Goal: Task Accomplishment & Management: Manage account settings

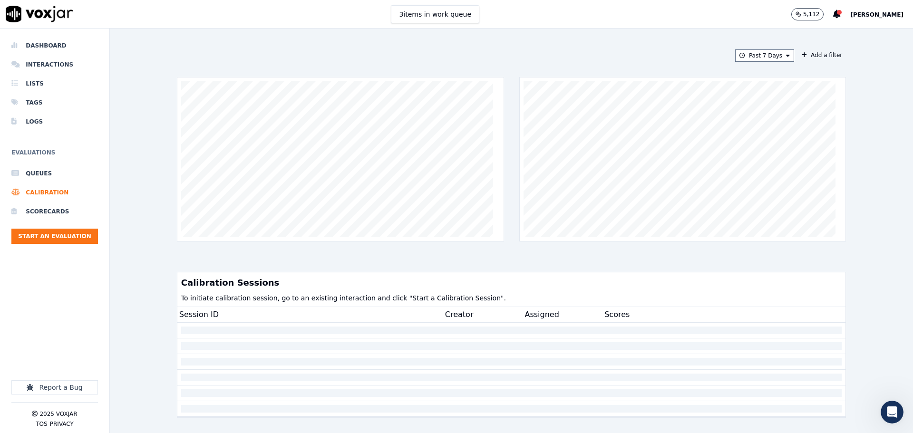
scroll to position [272, 0]
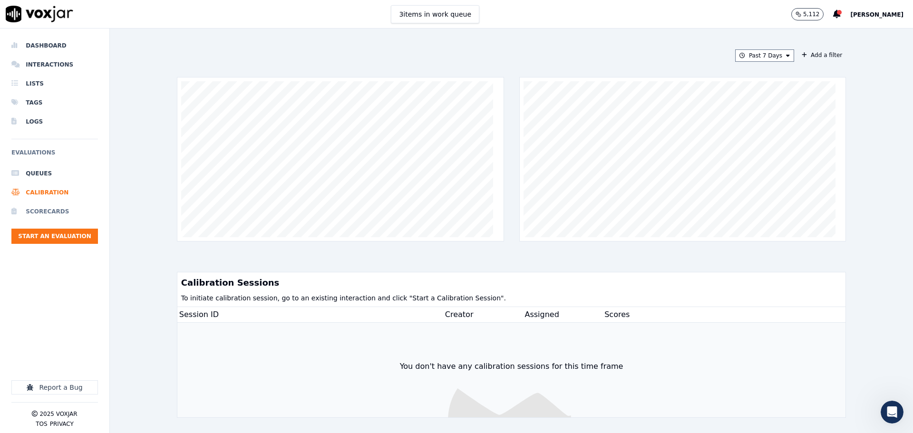
click at [43, 213] on li "Scorecards" at bounding box center [54, 211] width 87 height 19
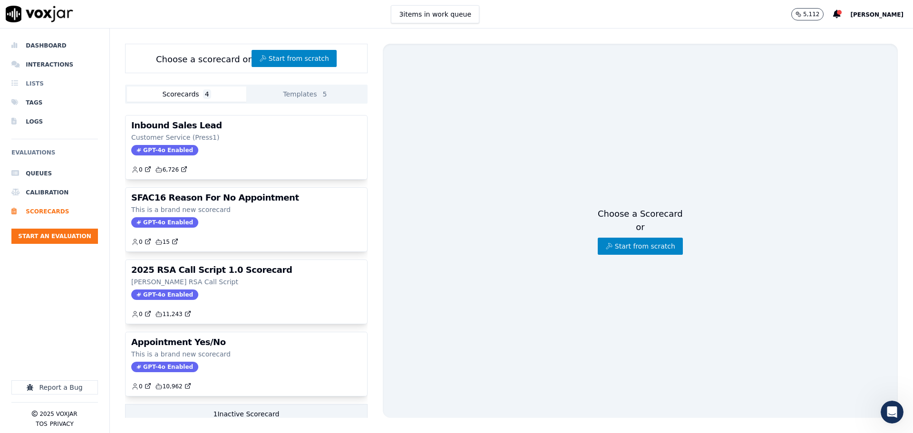
click at [41, 87] on li "Lists" at bounding box center [54, 83] width 87 height 19
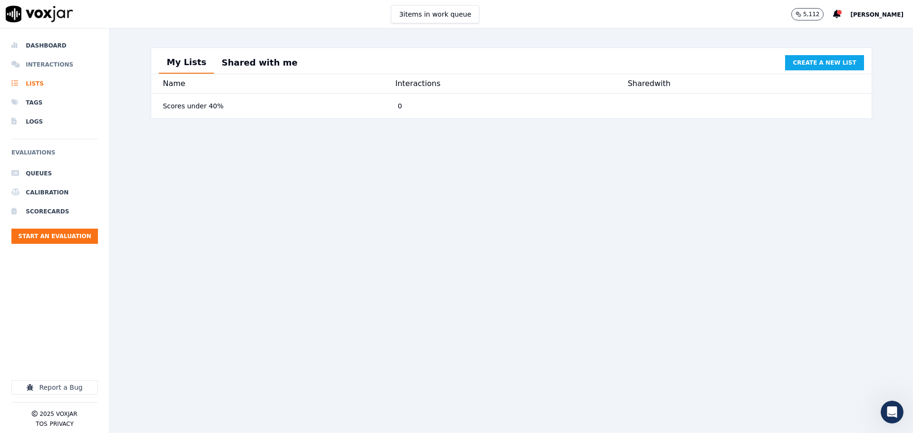
click at [49, 68] on li "Interactions" at bounding box center [54, 64] width 87 height 19
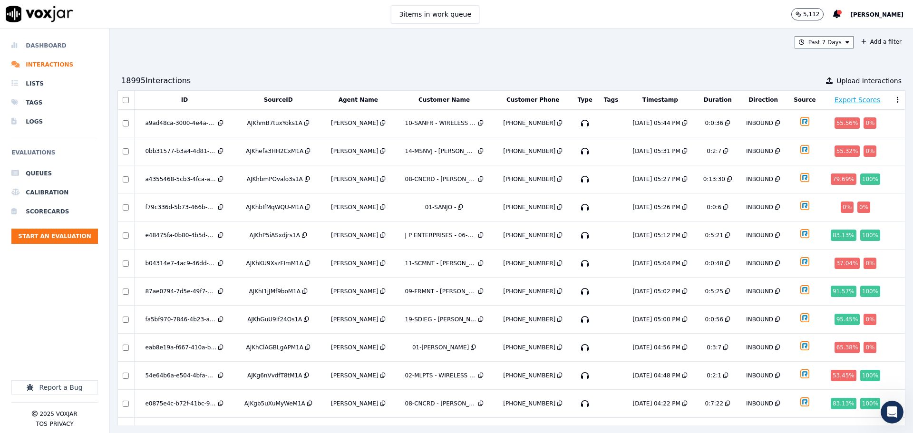
click at [48, 46] on li "Dashboard" at bounding box center [54, 45] width 87 height 19
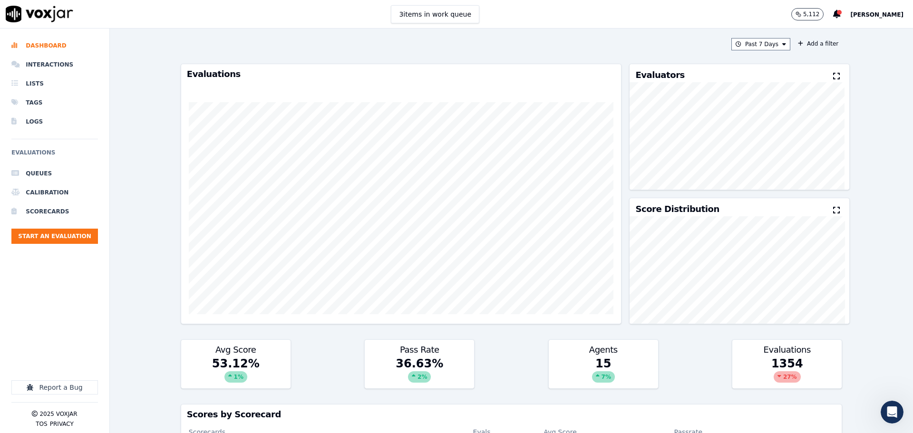
click at [885, 11] on span "[PERSON_NAME]" at bounding box center [876, 14] width 53 height 7
click at [842, 33] on div "Settings" at bounding box center [856, 31] width 102 height 15
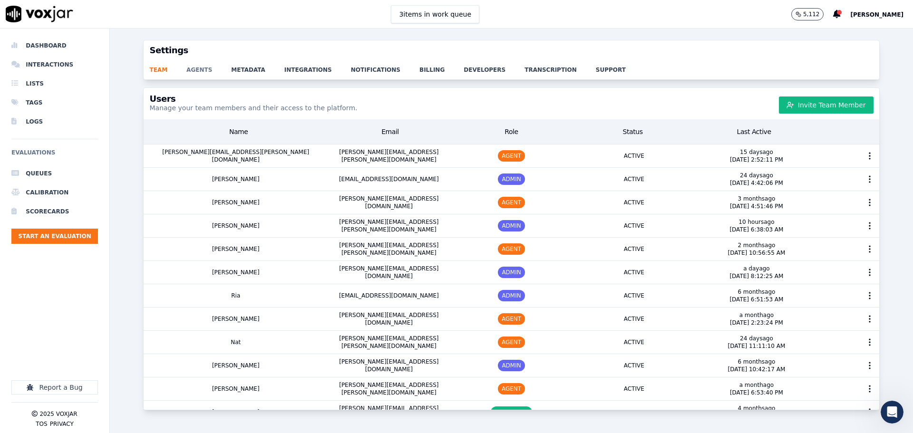
click at [191, 66] on link "agents" at bounding box center [208, 66] width 45 height 13
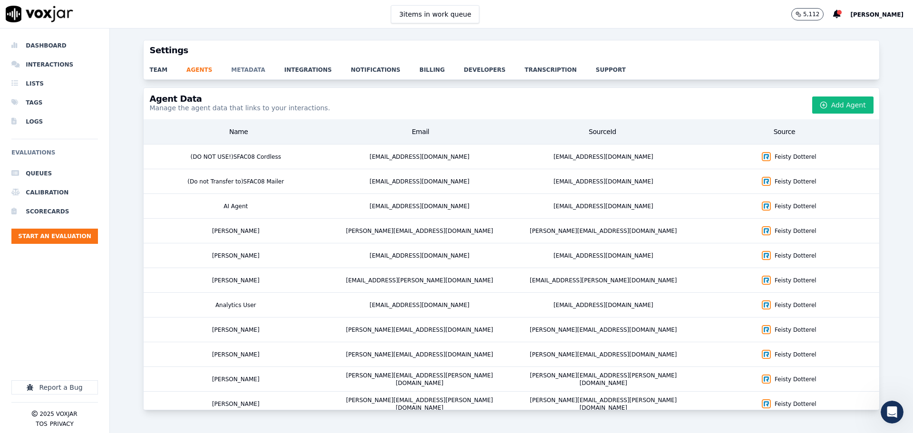
click at [247, 70] on link "metadata" at bounding box center [257, 66] width 53 height 13
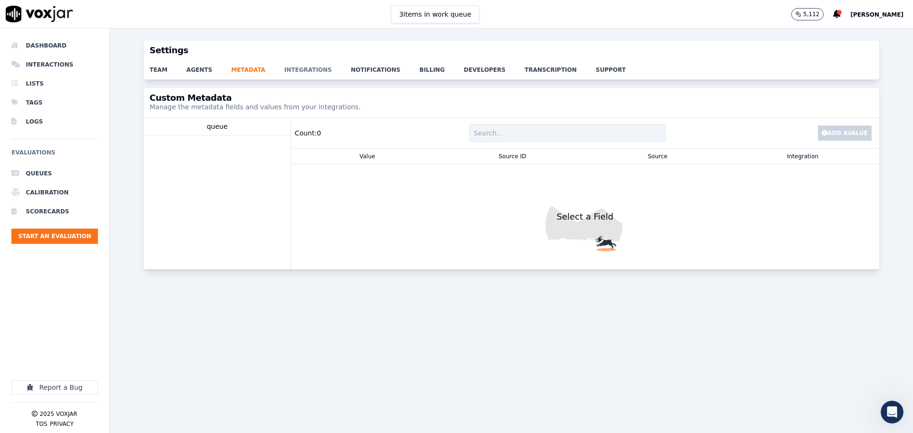
click at [292, 68] on link "integrations" at bounding box center [317, 66] width 67 height 13
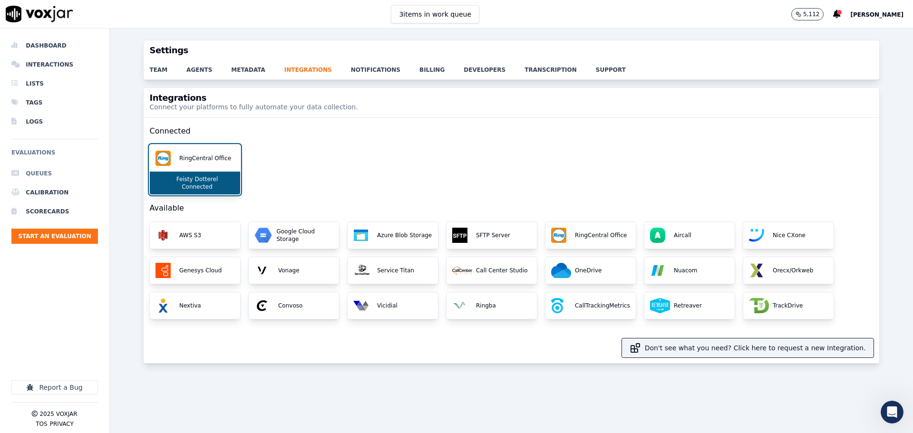
click at [46, 177] on li "Queues" at bounding box center [54, 173] width 87 height 19
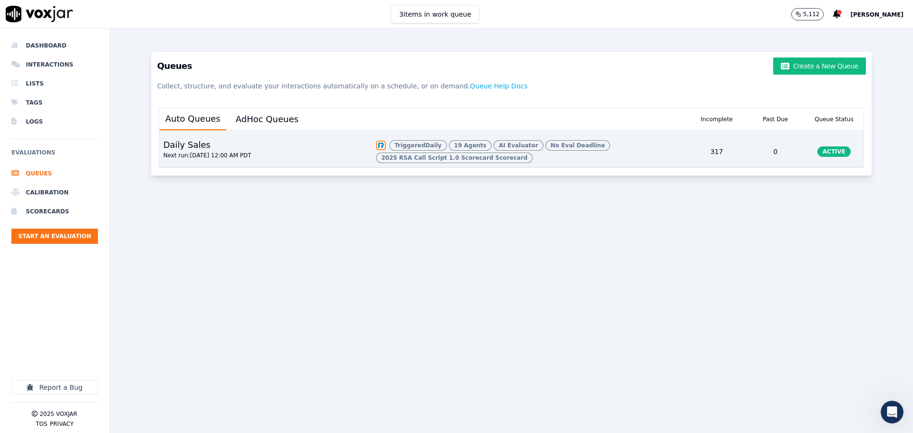
click at [202, 159] on p "Next run: [DATE] 12:00 AM PDT" at bounding box center [207, 156] width 88 height 8
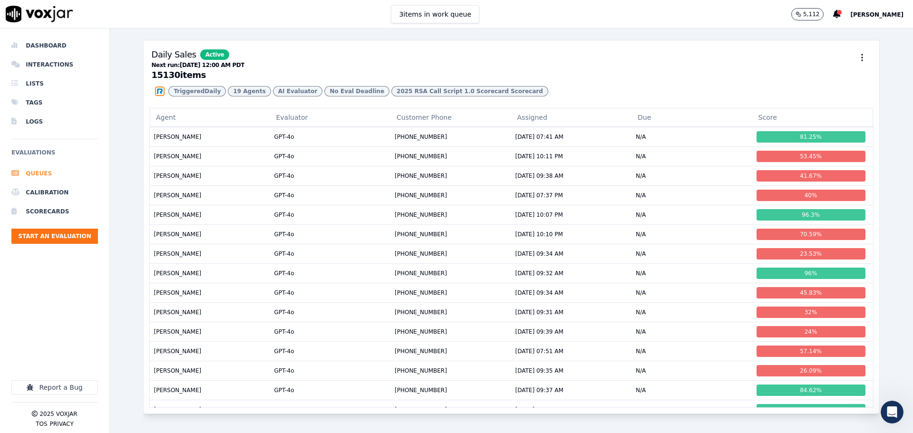
click at [45, 176] on li "Queues" at bounding box center [54, 173] width 87 height 19
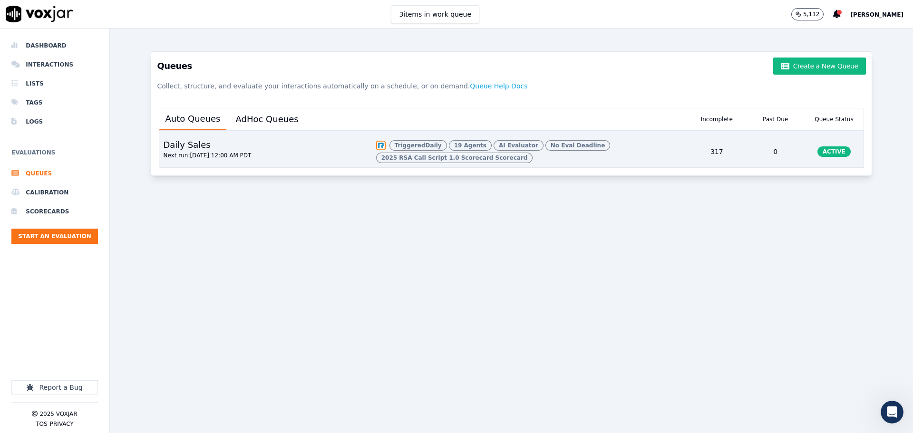
click at [451, 153] on span "19 Agents" at bounding box center [454, 158] width 157 height 10
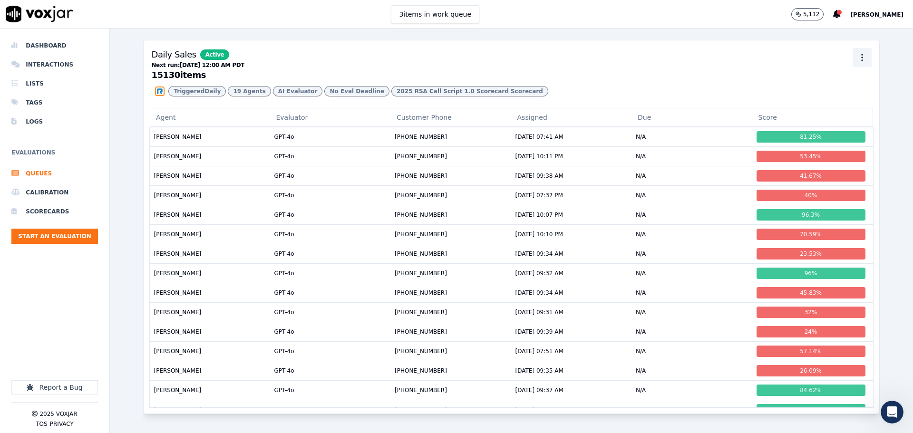
click at [862, 57] on circle "button" at bounding box center [862, 57] width 1 height 1
click at [833, 94] on div "Edit" at bounding box center [848, 94] width 56 height 15
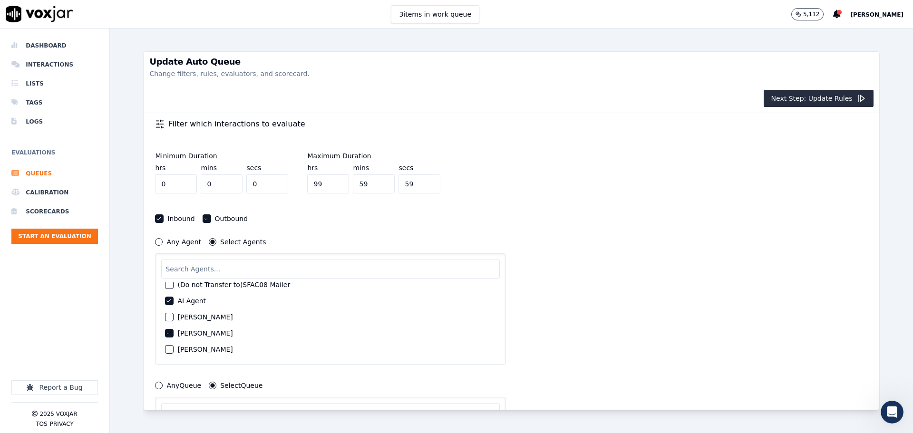
scroll to position [48, 0]
click at [168, 312] on icon "button" at bounding box center [169, 311] width 4 height 3
click at [172, 330] on div "button" at bounding box center [168, 327] width 7 height 7
click at [171, 315] on div "button" at bounding box center [168, 313] width 7 height 7
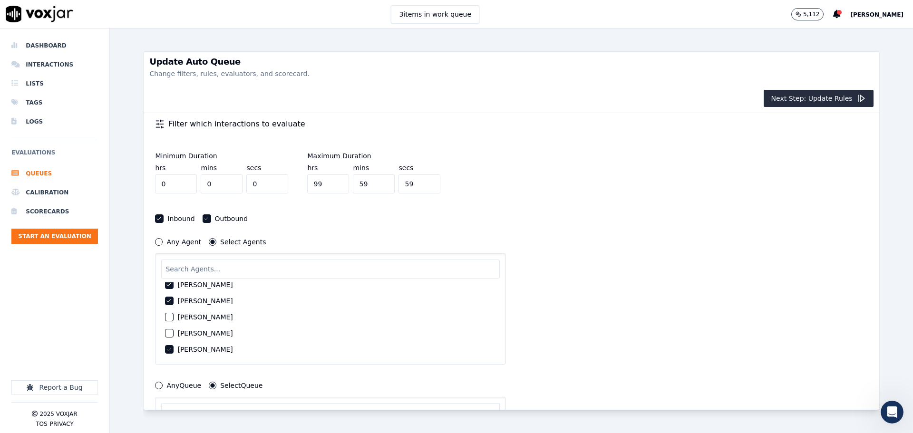
scroll to position [238, 0]
click at [170, 299] on icon "button" at bounding box center [169, 299] width 6 height 6
click at [165, 304] on div "button" at bounding box center [168, 305] width 7 height 7
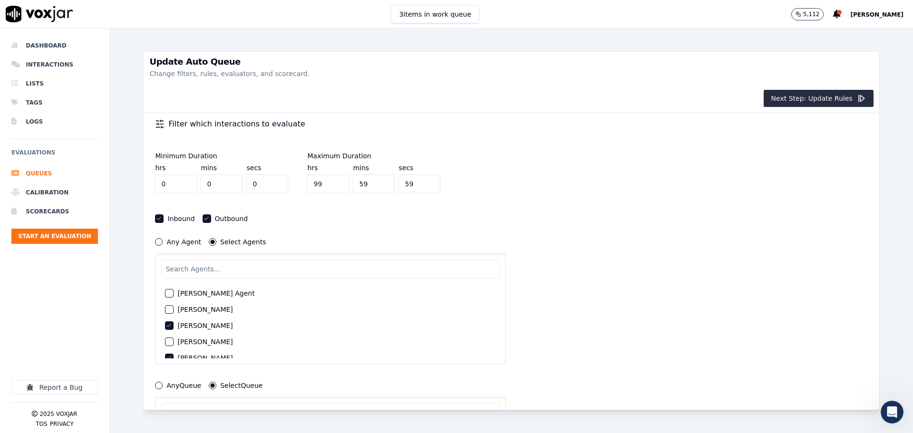
click at [169, 324] on icon "button" at bounding box center [169, 326] width 6 height 6
click at [167, 330] on icon "button" at bounding box center [169, 330] width 4 height 3
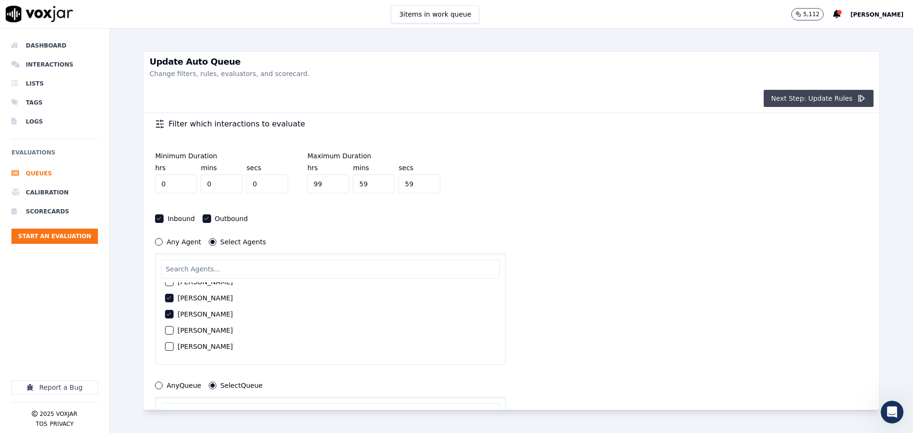
click at [796, 99] on button "Next Step: Update Rules" at bounding box center [819, 98] width 110 height 17
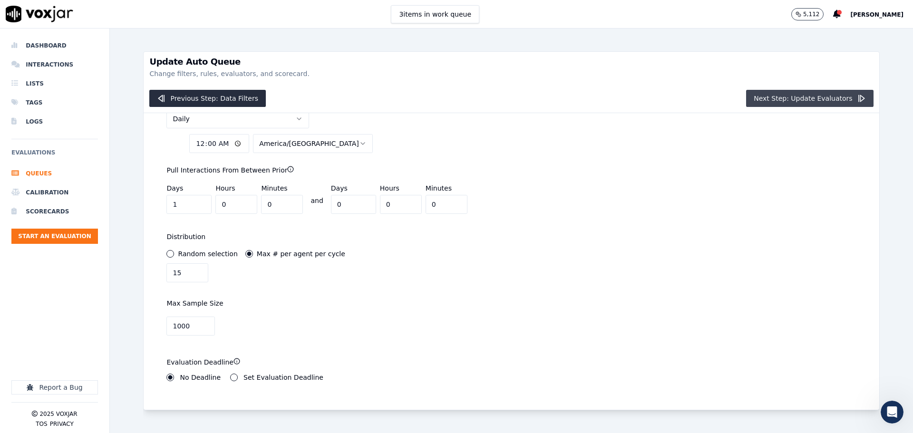
scroll to position [69, 0]
click at [796, 99] on button "Next Step: Update Evaluators" at bounding box center [809, 98] width 127 height 17
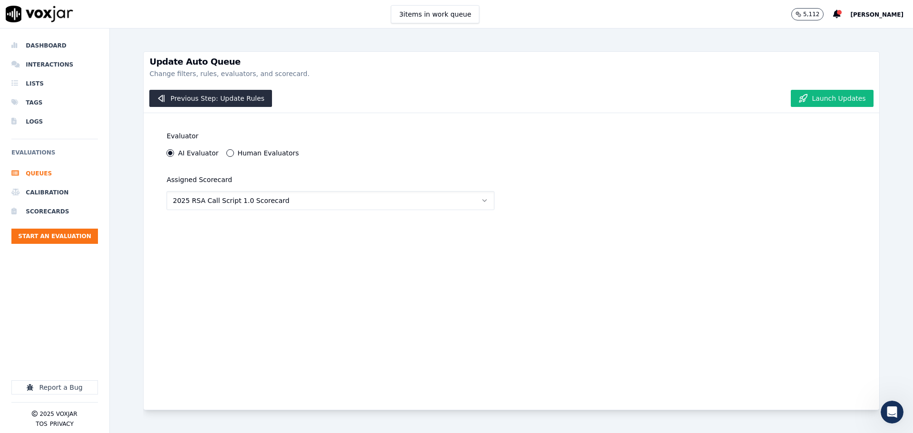
click at [800, 98] on icon "button" at bounding box center [801, 98] width 3 height 2
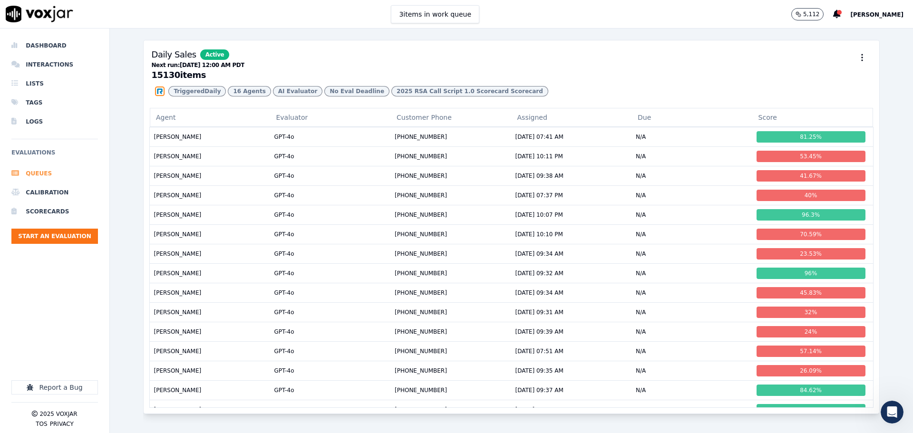
click at [48, 176] on li "Queues" at bounding box center [54, 173] width 87 height 19
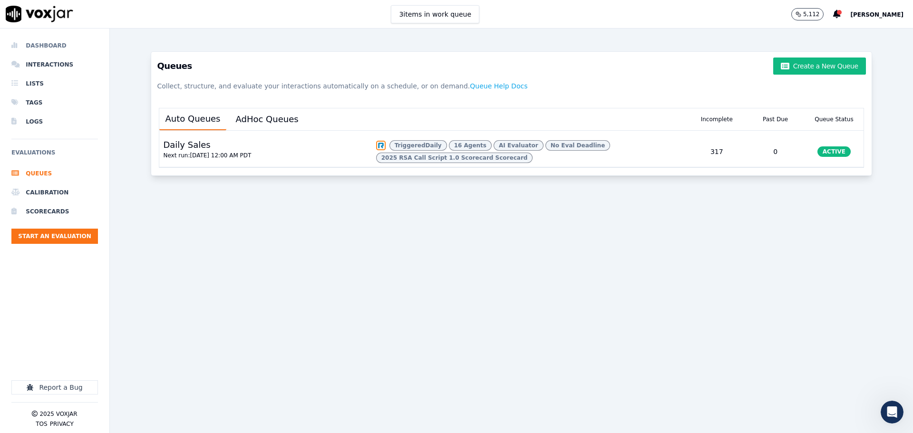
click at [45, 48] on li "Dashboard" at bounding box center [54, 45] width 87 height 19
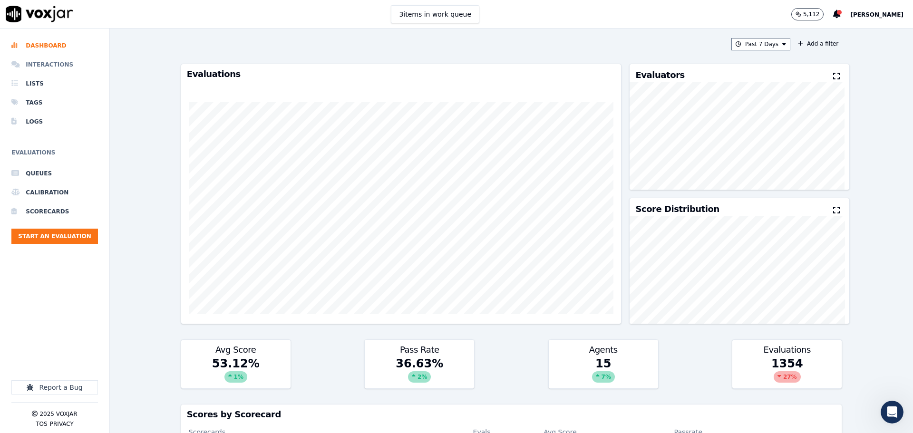
click at [63, 69] on li "Interactions" at bounding box center [54, 64] width 87 height 19
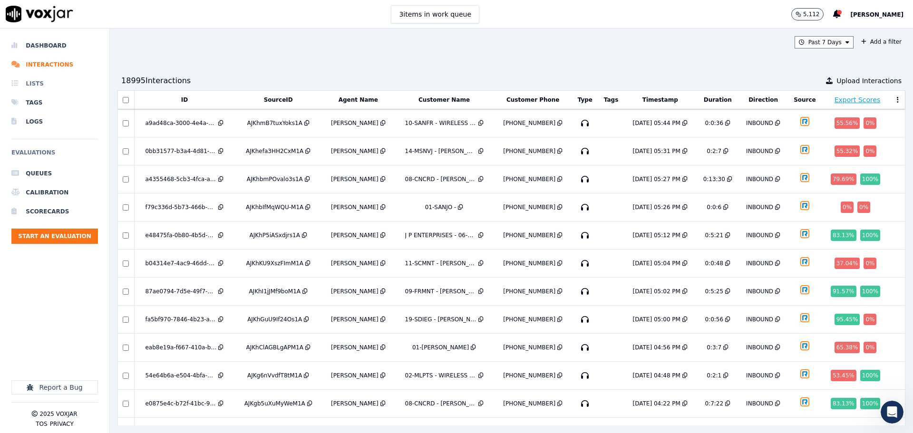
click at [42, 89] on li "Lists" at bounding box center [54, 83] width 87 height 19
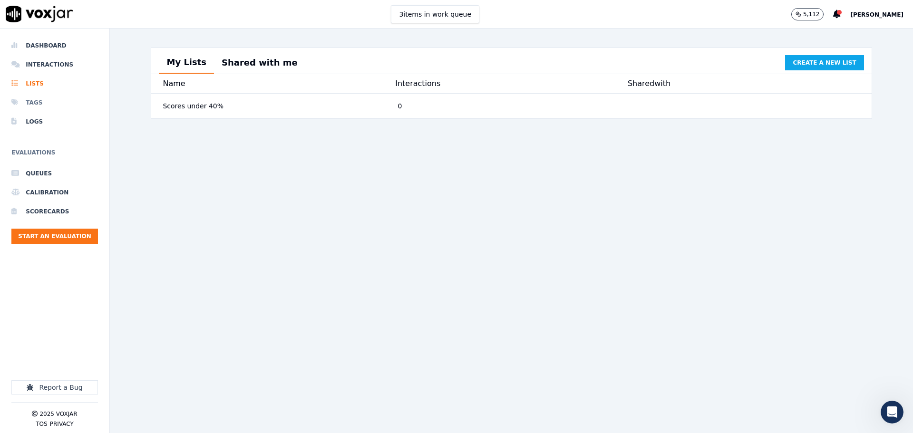
click at [46, 104] on li "Tags" at bounding box center [54, 102] width 87 height 19
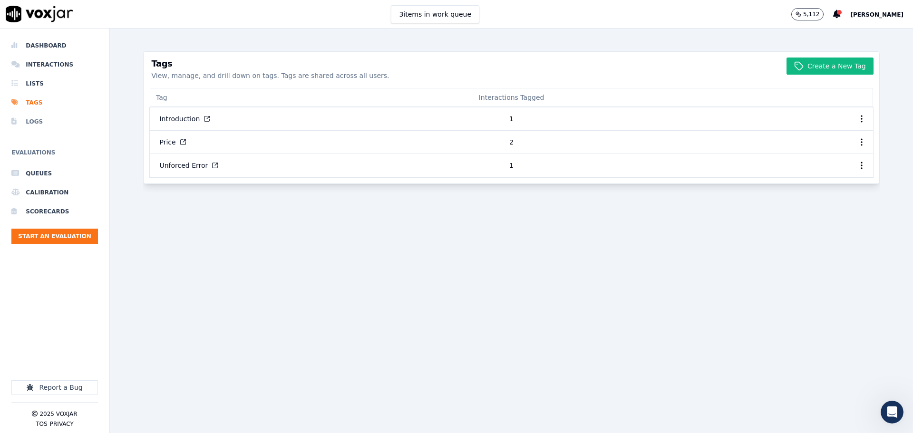
click at [39, 125] on li "Logs" at bounding box center [54, 121] width 87 height 19
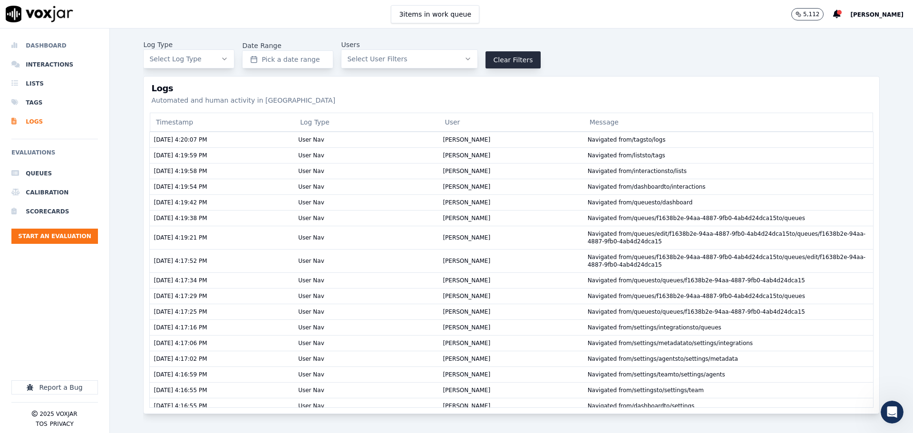
click at [53, 49] on li "Dashboard" at bounding box center [54, 45] width 87 height 19
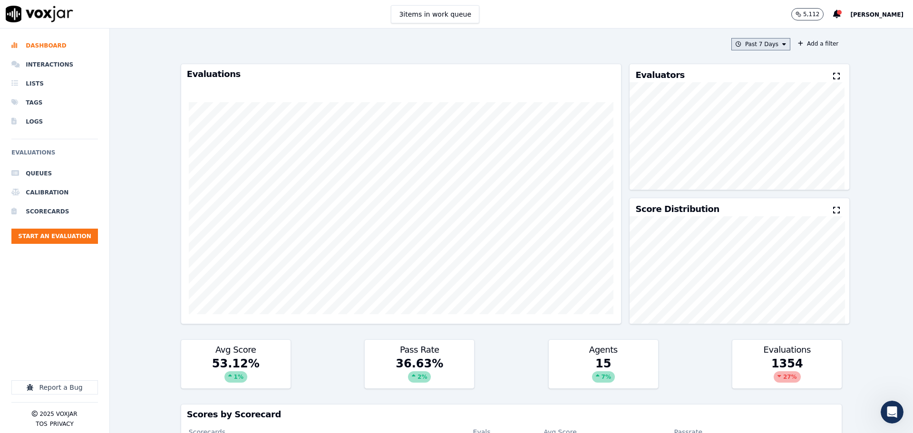
click at [757, 49] on button "Past 7 Days" at bounding box center [760, 44] width 59 height 12
click at [756, 118] on div "This Month" at bounding box center [761, 119] width 31 height 8
click at [767, 161] on button "Add" at bounding box center [776, 153] width 19 height 15
click at [807, 46] on button "Add a filter" at bounding box center [818, 43] width 48 height 11
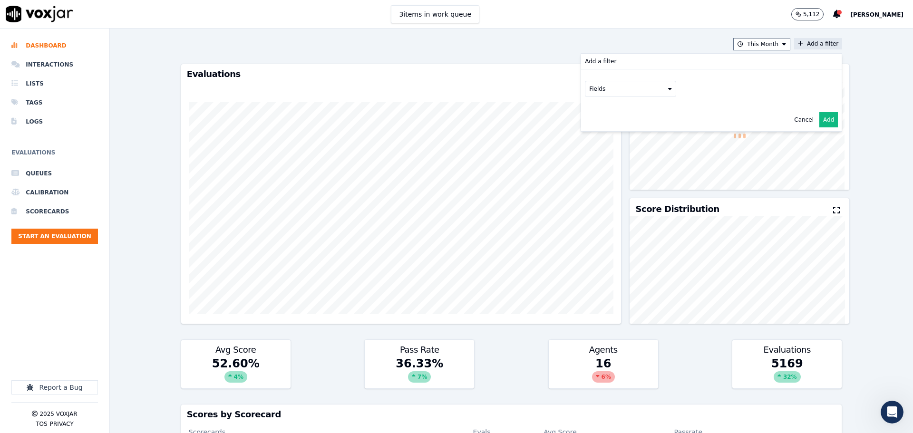
click at [589, 87] on button "Fields" at bounding box center [630, 89] width 91 height 16
click at [618, 181] on label "scorecard" at bounding box center [630, 184] width 87 height 11
click at [638, 109] on button "Fields" at bounding box center [641, 109] width 91 height 16
click at [621, 130] on label "title" at bounding box center [642, 124] width 87 height 11
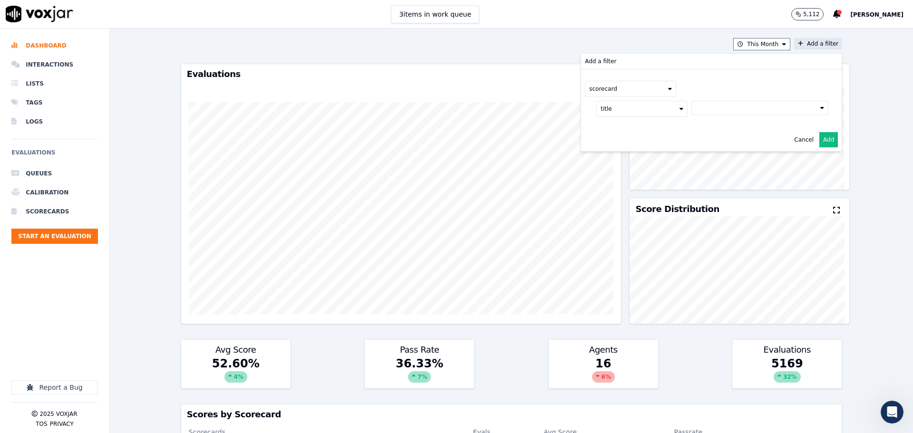
click at [691, 110] on button at bounding box center [759, 108] width 137 height 14
click at [713, 143] on div "2025 RSA Call Script 1.0 Scorecard" at bounding box center [759, 141] width 100 height 8
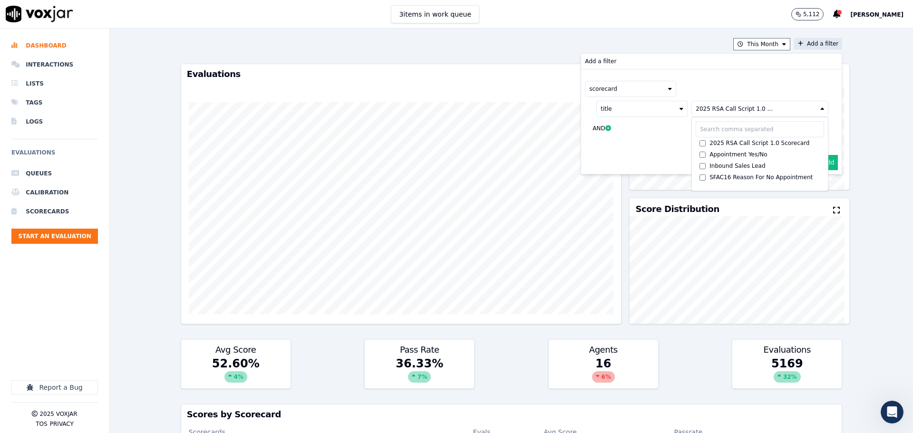
click at [820, 165] on button "Add" at bounding box center [828, 162] width 19 height 15
